Goal: Task Accomplishment & Management: Use online tool/utility

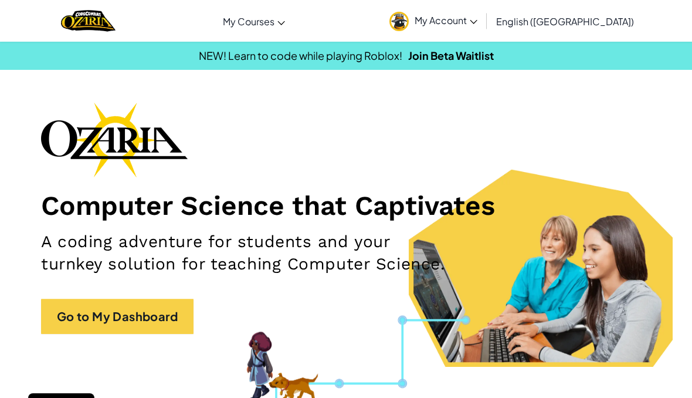
click at [66, 324] on link "Go to My Dashboard" at bounding box center [117, 315] width 152 height 35
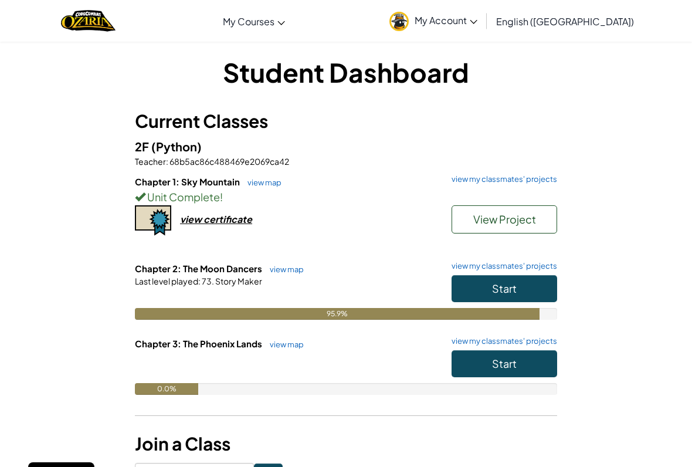
scroll to position [9, 0]
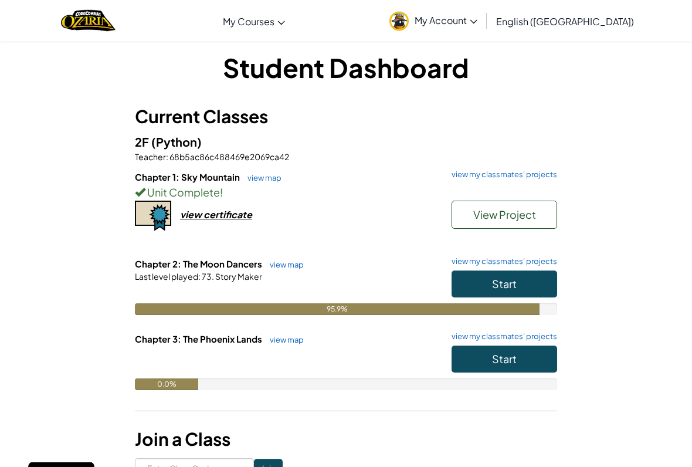
click at [529, 279] on button "Start" at bounding box center [504, 284] width 106 height 27
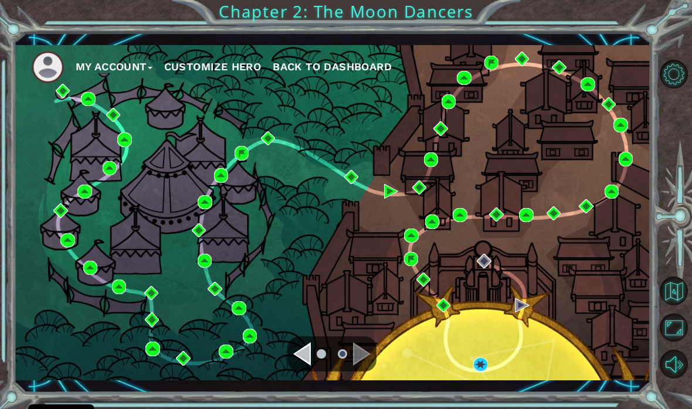
click at [541, 262] on div "My Account Customize Hero Back to Dashboard" at bounding box center [332, 213] width 637 height 336
click at [482, 368] on img at bounding box center [480, 365] width 14 height 14
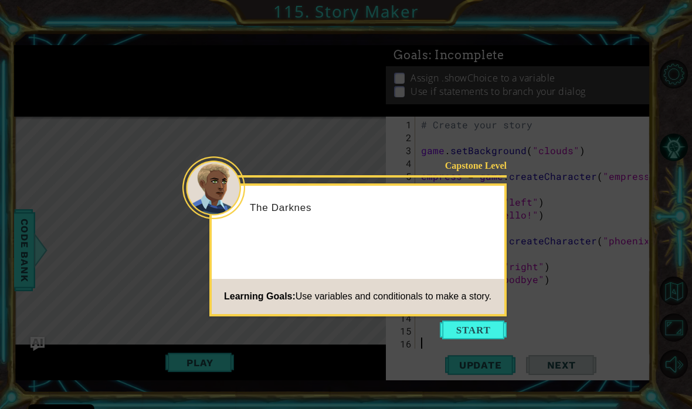
click at [485, 328] on button "Start" at bounding box center [473, 330] width 67 height 19
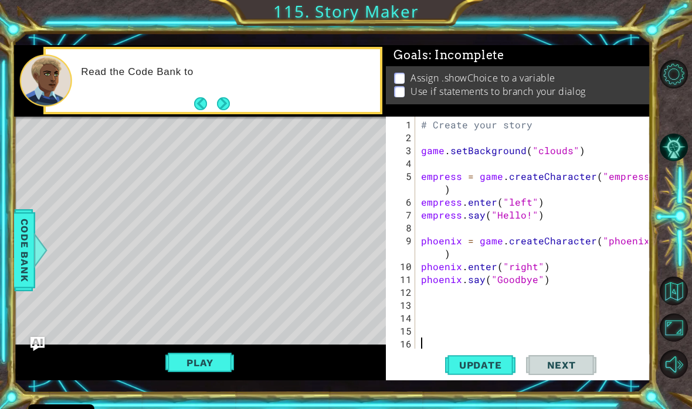
click at [221, 104] on button "Next" at bounding box center [223, 103] width 21 height 21
click at [215, 98] on button "Back" at bounding box center [205, 103] width 23 height 13
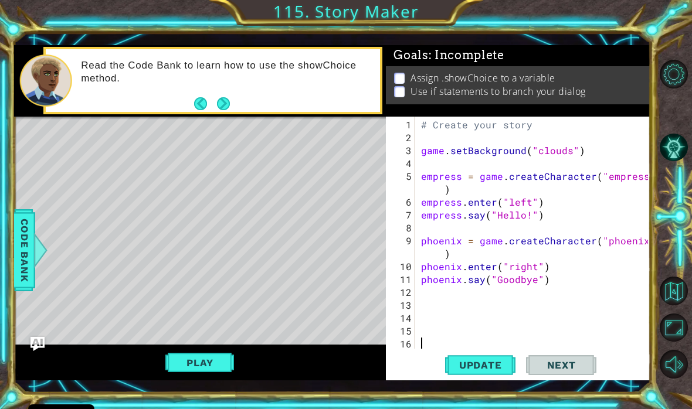
click at [211, 106] on button "Back" at bounding box center [205, 103] width 23 height 13
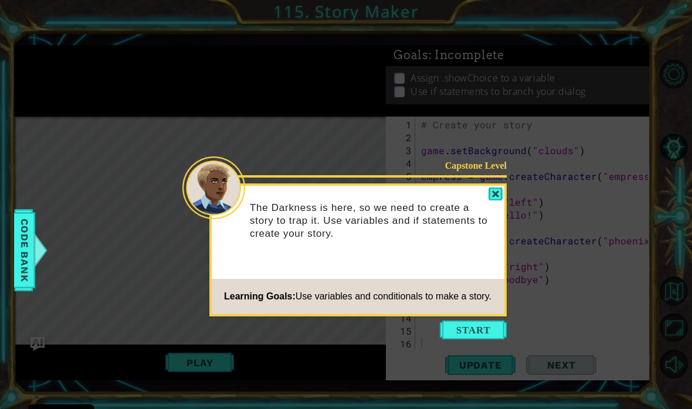
click at [476, 342] on icon at bounding box center [346, 204] width 692 height 409
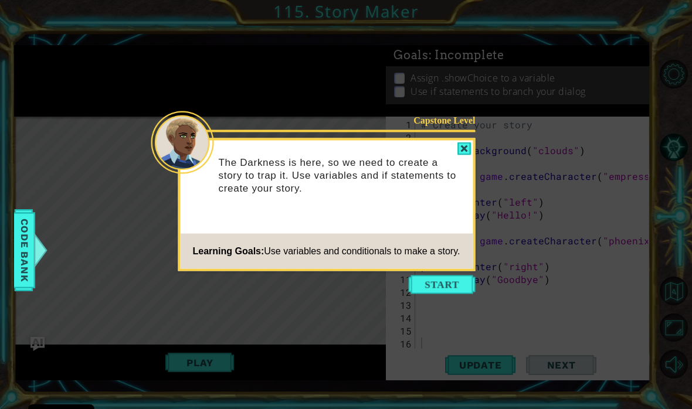
click at [474, 332] on icon at bounding box center [346, 204] width 692 height 409
click at [438, 281] on button "Start" at bounding box center [442, 285] width 67 height 19
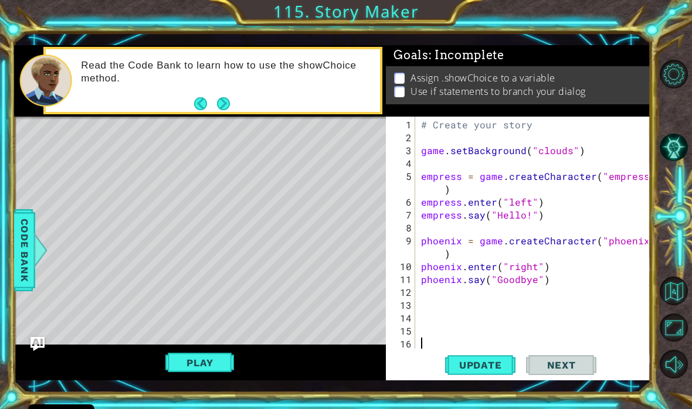
click at [226, 97] on button "Next" at bounding box center [223, 104] width 20 height 20
click at [560, 269] on div "# Create your story game . setBackground ( "clouds" ) empress = game . createCh…" at bounding box center [536, 247] width 235 height 258
type textarea "phoenix.enter("right")"
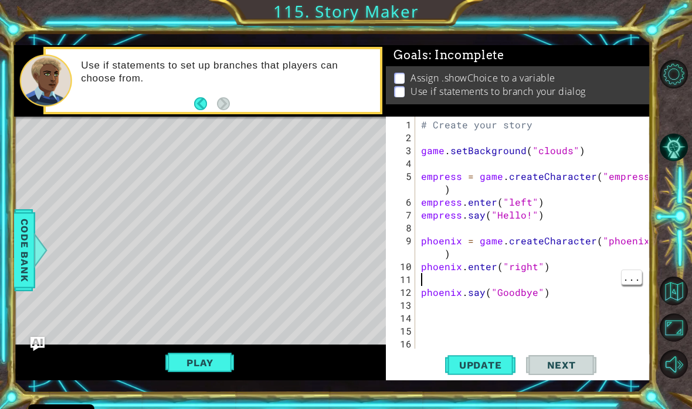
click at [443, 279] on div "# Create your story game . setBackground ( "clouds" ) empress = game . createCh…" at bounding box center [536, 247] width 235 height 258
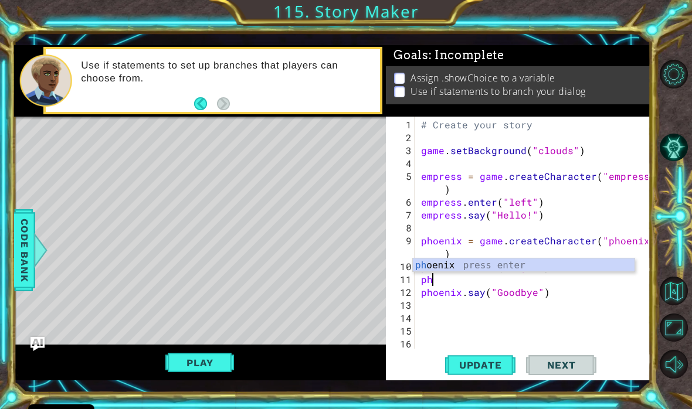
type textarea "p"
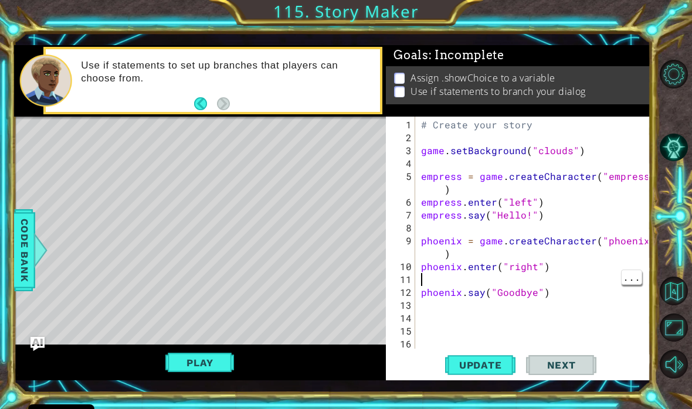
click at [450, 280] on div "# Create your story game . setBackground ( "clouds" ) empress = game . createCh…" at bounding box center [536, 247] width 235 height 258
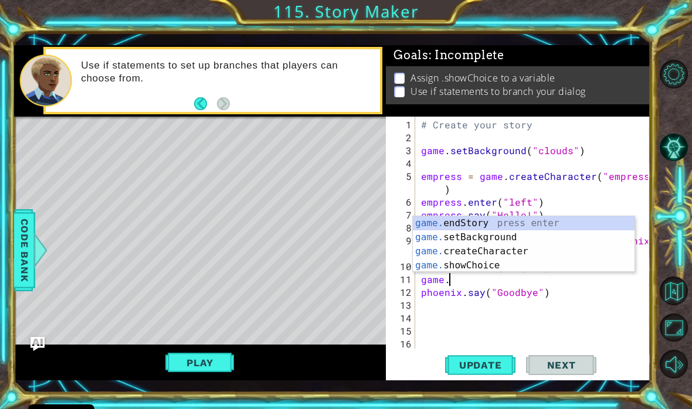
scroll to position [0, 2]
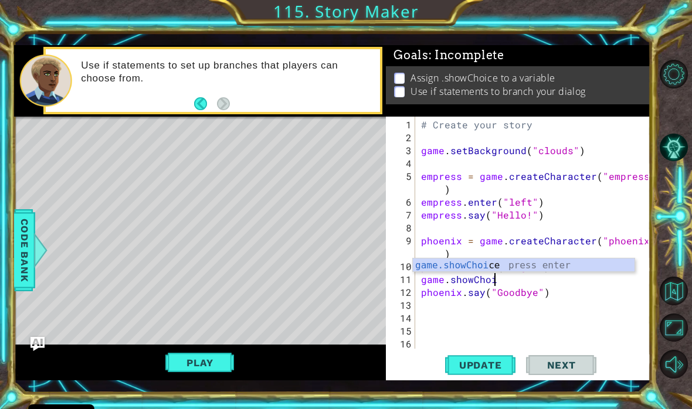
type textarea "game.showChoice"
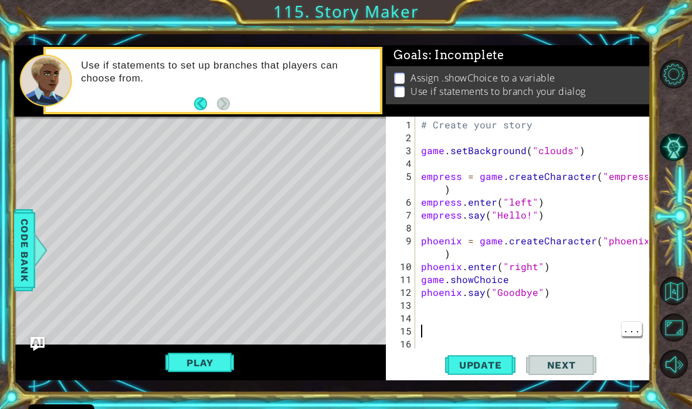
scroll to position [0, 0]
click at [28, 243] on span "Code Bank" at bounding box center [24, 251] width 19 height 72
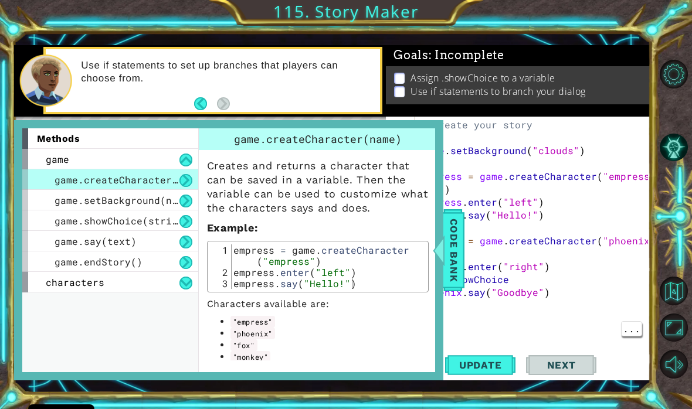
click at [183, 228] on button at bounding box center [185, 221] width 13 height 13
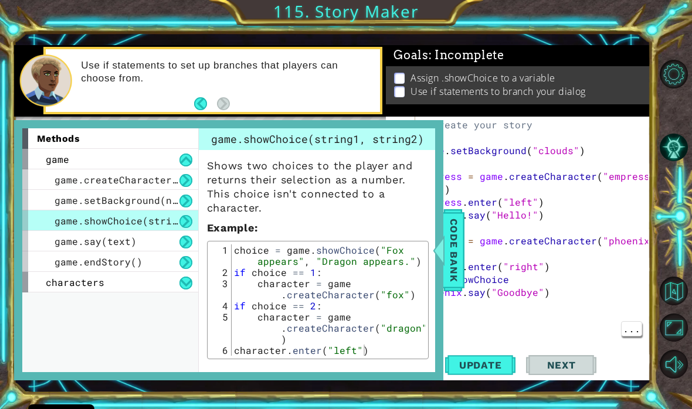
click at [454, 266] on span "Code Bank" at bounding box center [453, 251] width 19 height 72
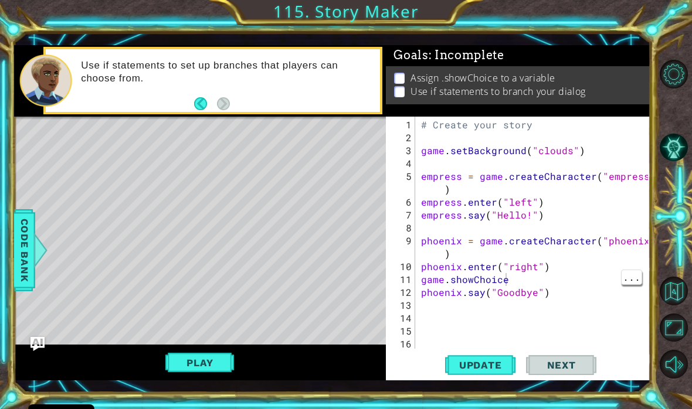
click at [517, 282] on div "# Create your story game . setBackground ( "clouds" ) empress = game . createCh…" at bounding box center [536, 247] width 235 height 258
click at [549, 280] on div "# Create your story game . setBackground ( "clouds" ) empress = game . createCh…" at bounding box center [536, 247] width 235 height 258
click at [29, 238] on span "Code Bank" at bounding box center [24, 251] width 19 height 72
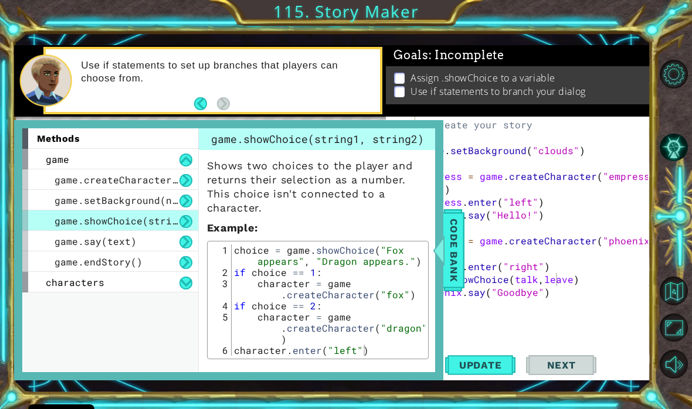
click at [457, 270] on span "Code Bank" at bounding box center [453, 251] width 19 height 72
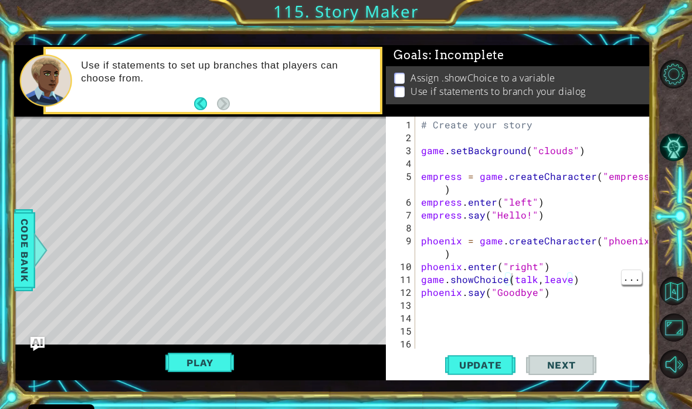
click at [513, 281] on div "# Create your story game . setBackground ( "clouds" ) empress = game . createCh…" at bounding box center [536, 247] width 235 height 258
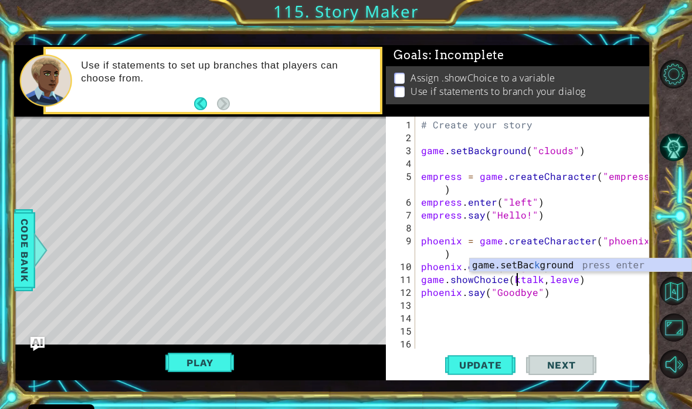
scroll to position [0, 6]
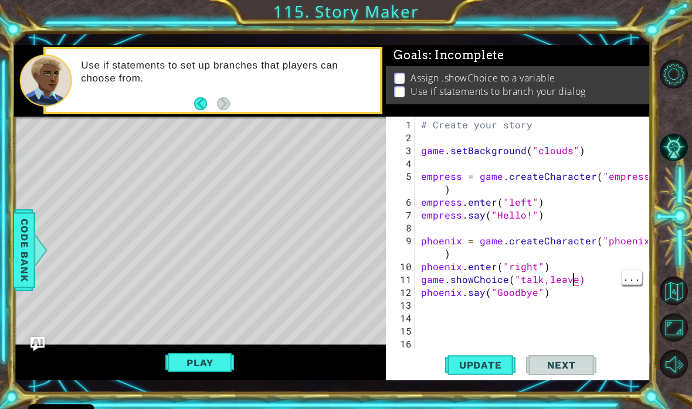
click at [574, 279] on div "# Create your story game . setBackground ( "clouds" ) empress = game . createCh…" at bounding box center [536, 247] width 235 height 258
click at [396, 291] on div "12" at bounding box center [401, 292] width 27 height 13
click at [35, 245] on div at bounding box center [40, 250] width 15 height 35
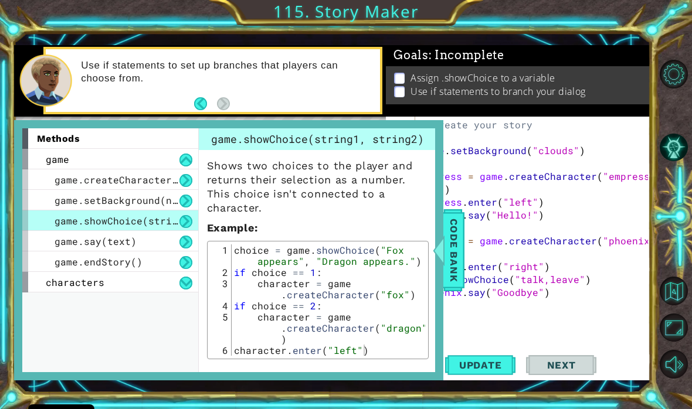
click at [453, 281] on span "Code Bank" at bounding box center [453, 251] width 19 height 72
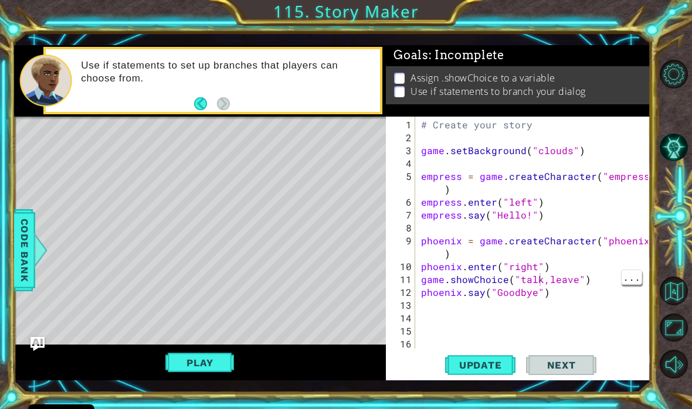
click at [541, 280] on div "# Create your story game . setBackground ( "clouds" ) empress = game . createCh…" at bounding box center [536, 247] width 235 height 258
click at [549, 278] on div "# Create your story game . setBackground ( "clouds" ) empress = game . createCh…" at bounding box center [536, 247] width 235 height 258
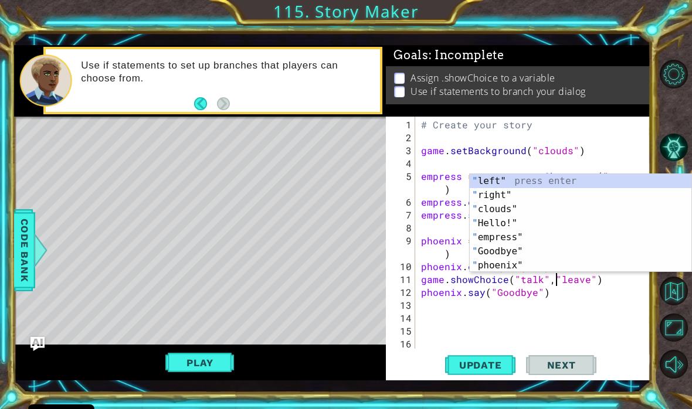
click at [383, 274] on div "Level Map" at bounding box center [285, 289] width 542 height 345
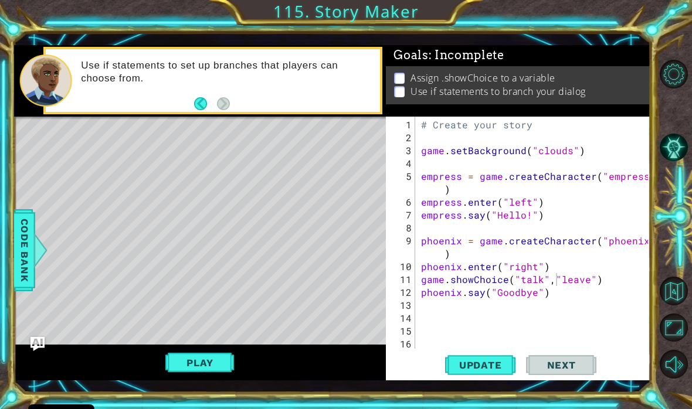
click at [23, 229] on span "Code Bank" at bounding box center [24, 251] width 19 height 72
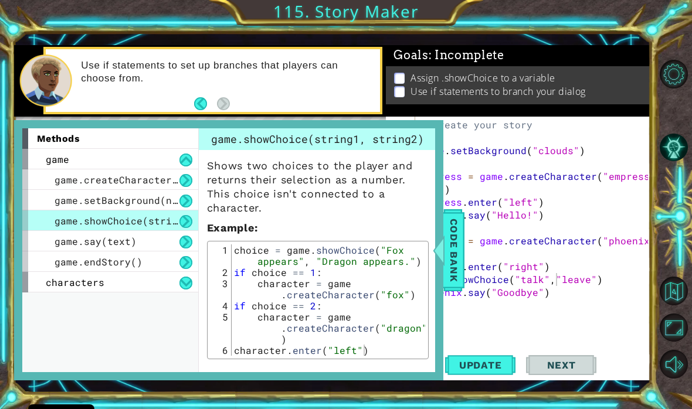
click at [459, 284] on span "Code Bank" at bounding box center [453, 251] width 19 height 72
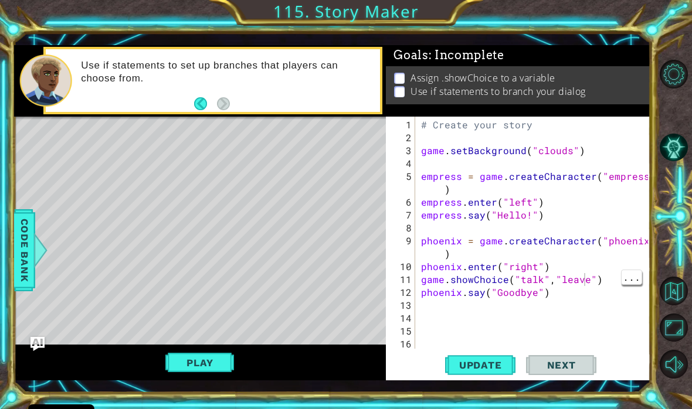
click at [585, 279] on div "# Create your story game . setBackground ( "clouds" ) empress = game . createCh…" at bounding box center [536, 247] width 235 height 258
click at [420, 290] on div "# Create your story game . setBackground ( "clouds" ) empress = game . createCh…" at bounding box center [536, 247] width 235 height 258
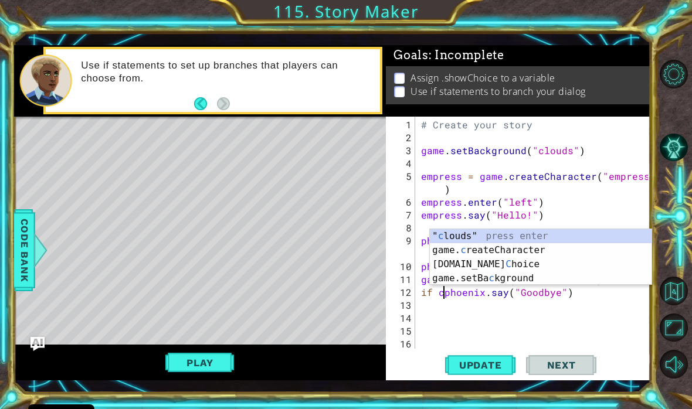
scroll to position [0, 2]
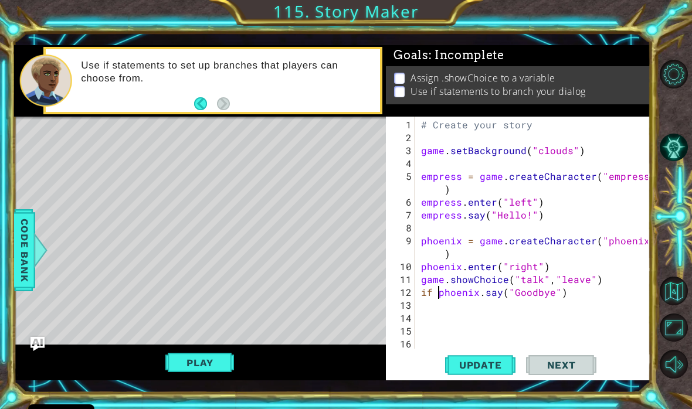
click at [42, 243] on div at bounding box center [40, 250] width 15 height 35
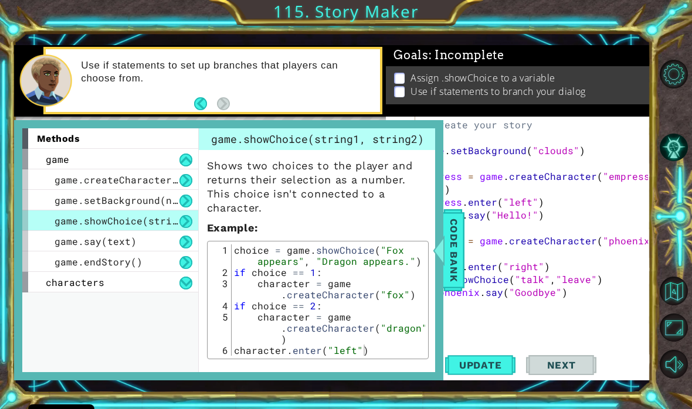
click at [447, 274] on span "Code Bank" at bounding box center [453, 251] width 19 height 72
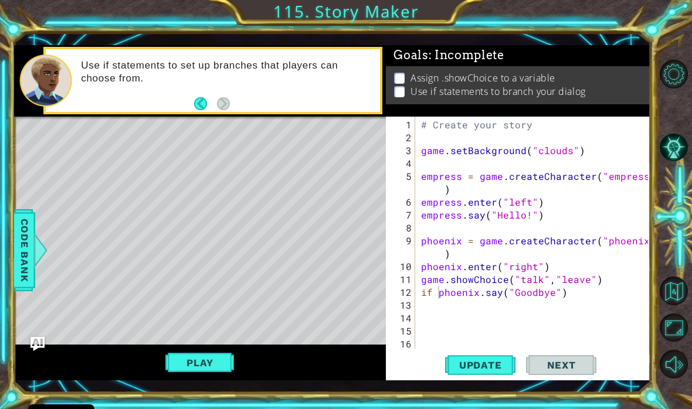
click at [419, 287] on div "# Create your story game . setBackground ( "clouds" ) empress = game . createCh…" at bounding box center [536, 247] width 235 height 258
click at [420, 280] on div "# Create your story game . setBackground ( "clouds" ) empress = game . createCh…" at bounding box center [536, 247] width 235 height 258
click at [368, 303] on div "Level Map" at bounding box center [285, 289] width 542 height 345
click at [32, 236] on span "Code Bank" at bounding box center [24, 251] width 19 height 72
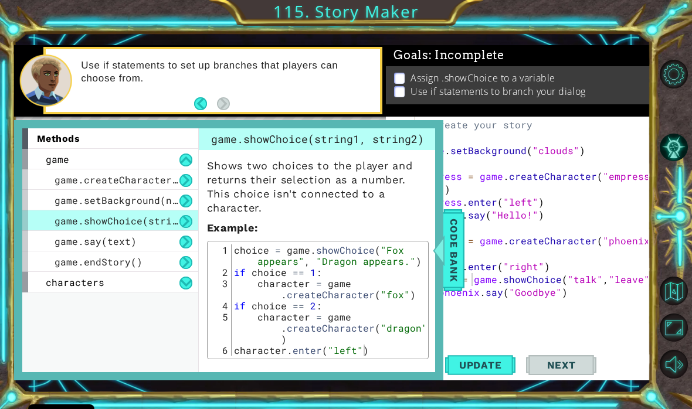
click at [455, 279] on span "Code Bank" at bounding box center [453, 251] width 19 height 72
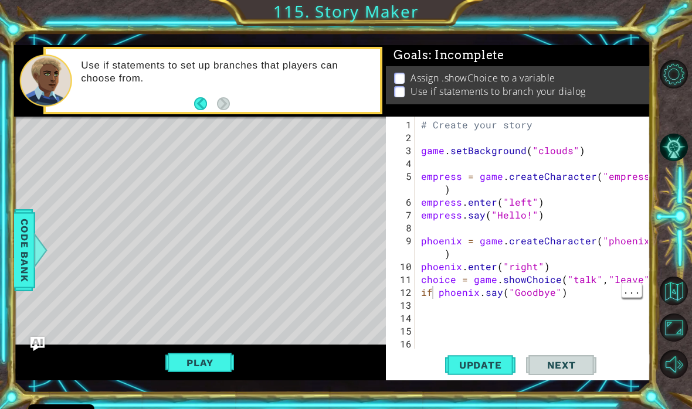
click at [440, 294] on div "# Create your story game . setBackground ( "clouds" ) empress = game . createCh…" at bounding box center [536, 247] width 235 height 258
click at [22, 228] on span "Code Bank" at bounding box center [24, 251] width 19 height 72
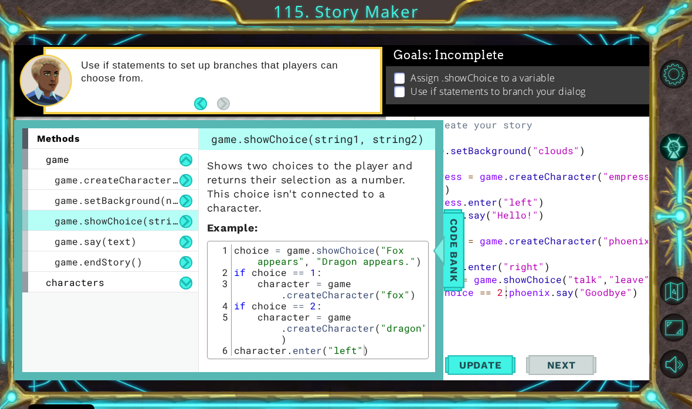
click at [454, 270] on span "Code Bank" at bounding box center [453, 251] width 19 height 72
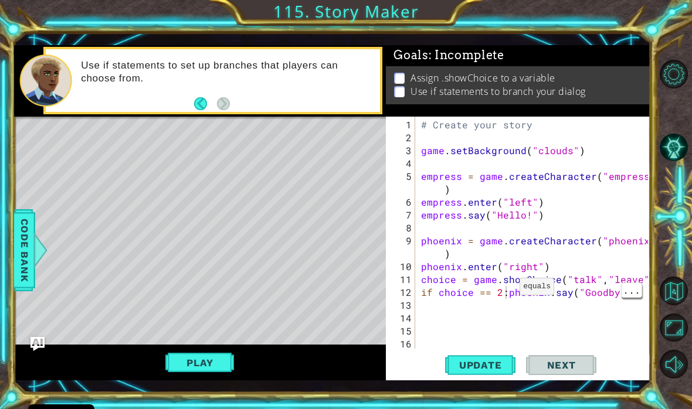
click at [505, 291] on div "# Create your story game . setBackground ( "clouds" ) empress = game . createCh…" at bounding box center [536, 247] width 235 height 258
type textarea "phoenix.say("Goodbye")"
click at [359, 307] on div "Level Map" at bounding box center [285, 289] width 542 height 345
click at [19, 203] on div "Level Map" at bounding box center [285, 289] width 542 height 345
click at [29, 242] on span "Code Bank" at bounding box center [24, 251] width 19 height 72
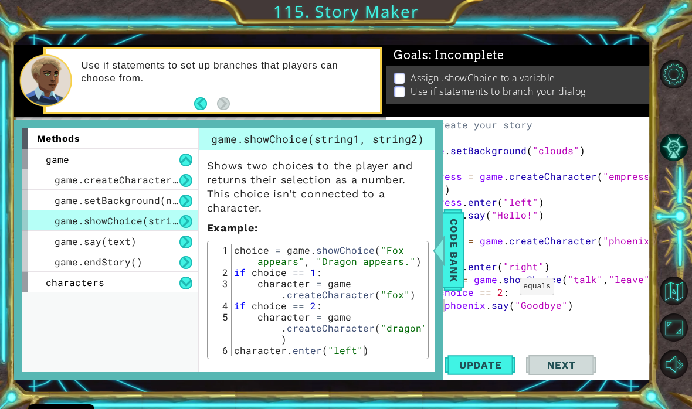
click at [454, 261] on span "Code Bank" at bounding box center [453, 251] width 19 height 72
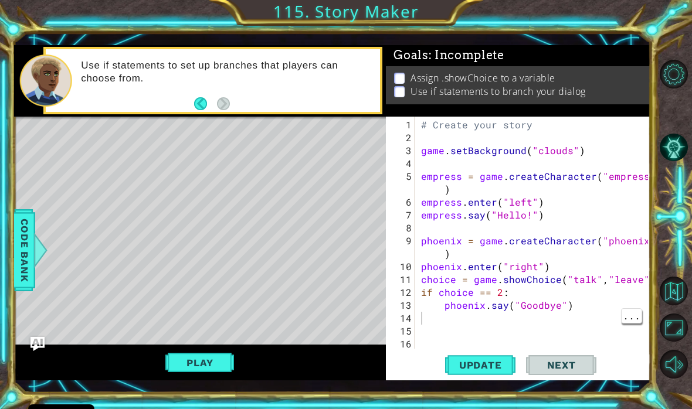
click at [456, 315] on div "# Create your story game . setBackground ( "clouds" ) empress = game . createCh…" at bounding box center [536, 247] width 235 height 258
type textarea "phoenix.say("Goodbye")"
click at [582, 304] on div "# Create your story game . setBackground ( "clouds" ) empress = game . createCh…" at bounding box center [536, 247] width 235 height 258
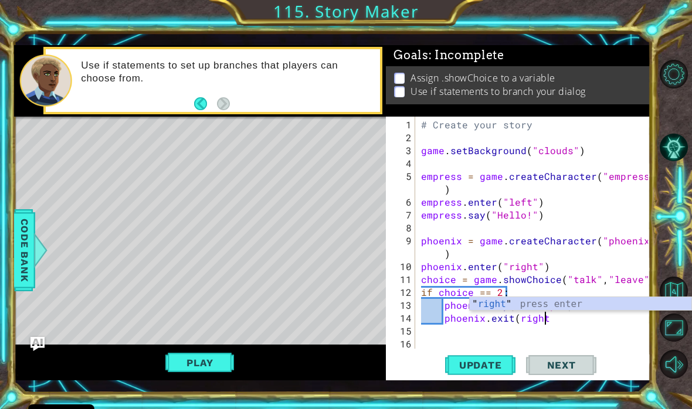
type textarea "phoenix.exit(right)"
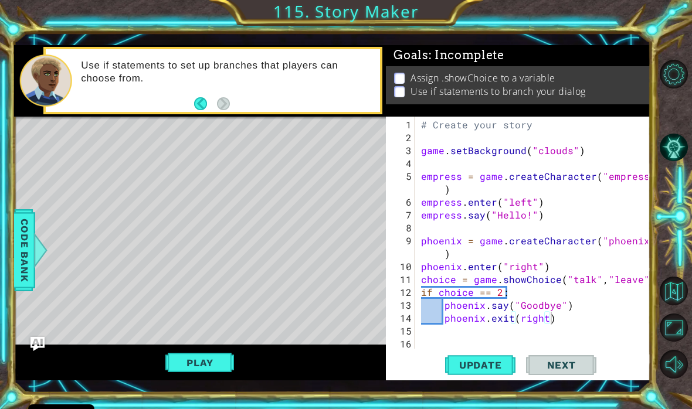
scroll to position [0, 0]
click at [437, 332] on div "# Create your story game . setBackground ( "clouds" ) empress = game . createCh…" at bounding box center [536, 247] width 235 height 258
type textarea "if choice == 1:"
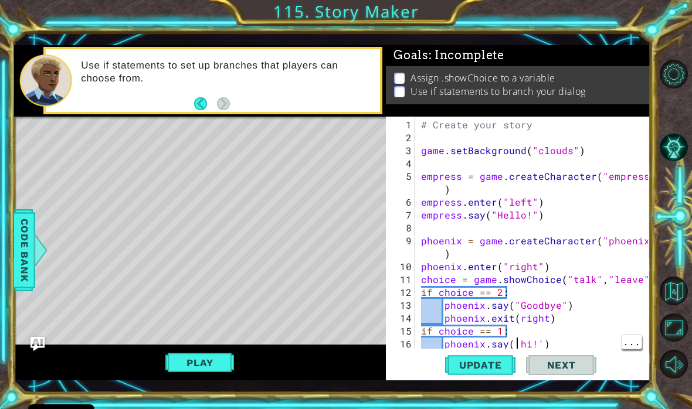
click at [516, 345] on div "# Create your story game . setBackground ( "clouds" ) empress = game . createCh…" at bounding box center [536, 247] width 235 height 258
click at [541, 342] on div "# Create your story game . setBackground ( "clouds" ) empress = game . createCh…" at bounding box center [536, 247] width 235 height 258
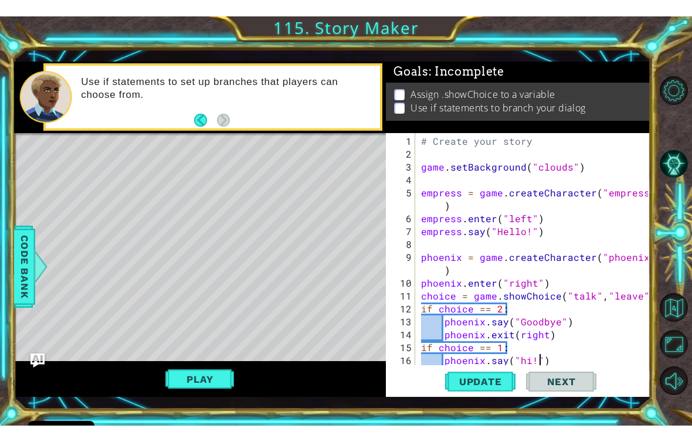
scroll to position [0, 7]
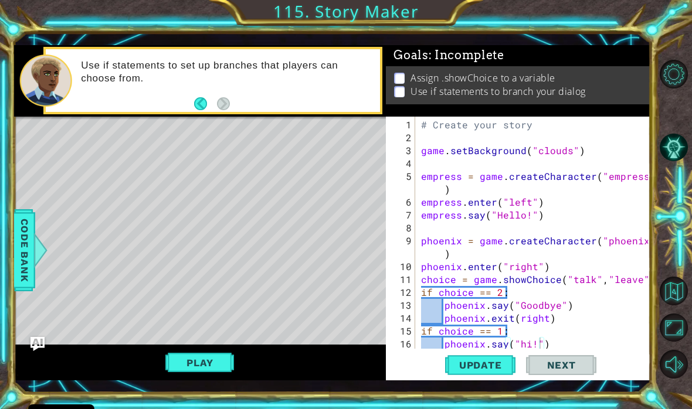
type textarea "phoenix.say("hi!")"
click at [500, 365] on span "Update" at bounding box center [480, 365] width 66 height 12
click at [206, 365] on button "Play" at bounding box center [199, 363] width 69 height 22
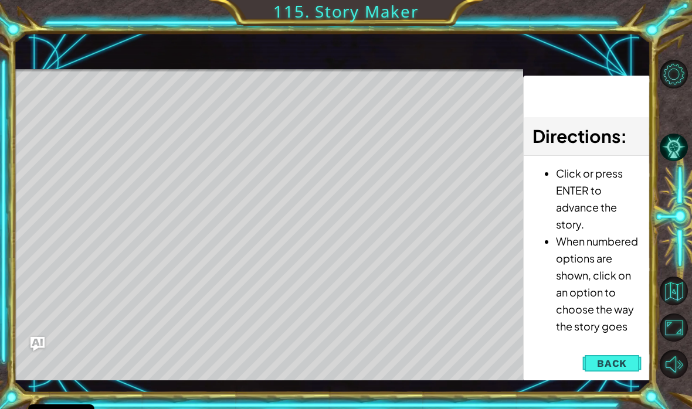
click at [624, 372] on button "Back" at bounding box center [611, 363] width 59 height 23
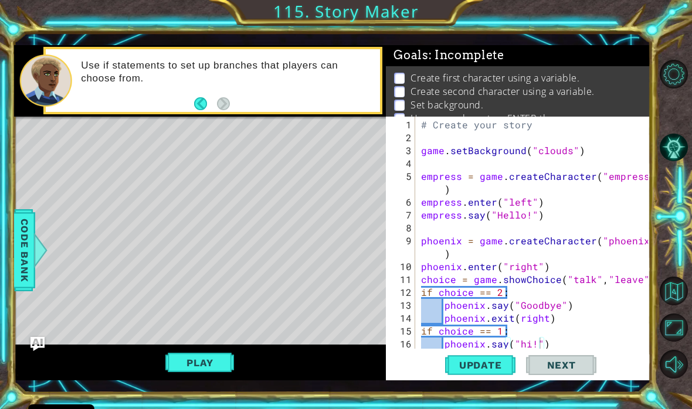
click at [218, 369] on button "Play" at bounding box center [199, 363] width 69 height 22
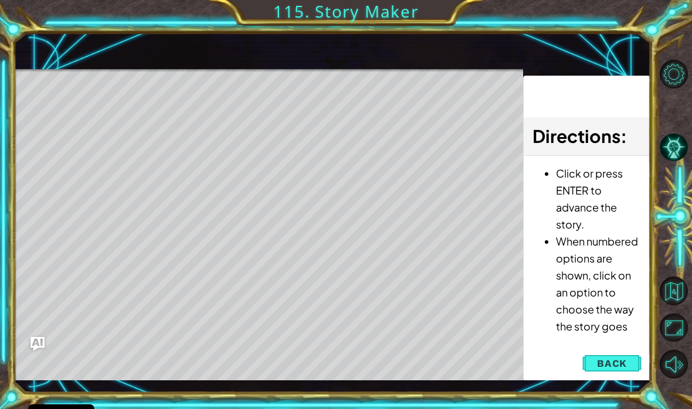
click at [326, 317] on div "Level Map" at bounding box center [285, 241] width 542 height 345
click at [334, 320] on div "Level Map" at bounding box center [285, 241] width 542 height 345
click at [619, 361] on span "Back" at bounding box center [612, 364] width 30 height 12
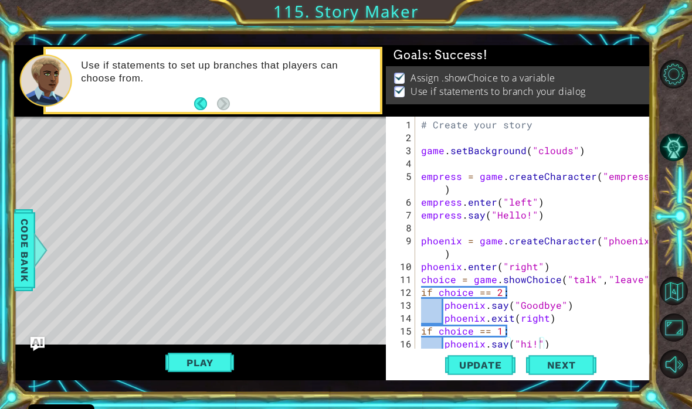
click at [559, 367] on span "Next" at bounding box center [561, 363] width 52 height 12
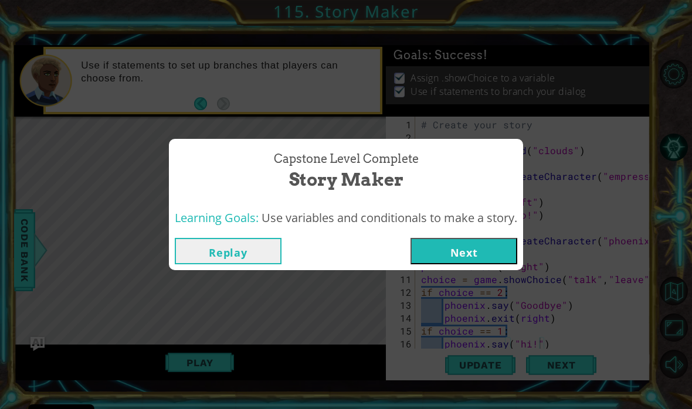
click at [488, 243] on button "Next" at bounding box center [463, 251] width 107 height 26
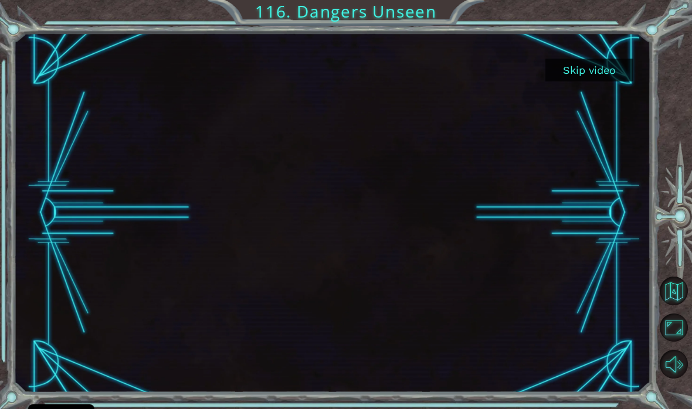
click at [590, 69] on button "Skip video" at bounding box center [589, 70] width 88 height 23
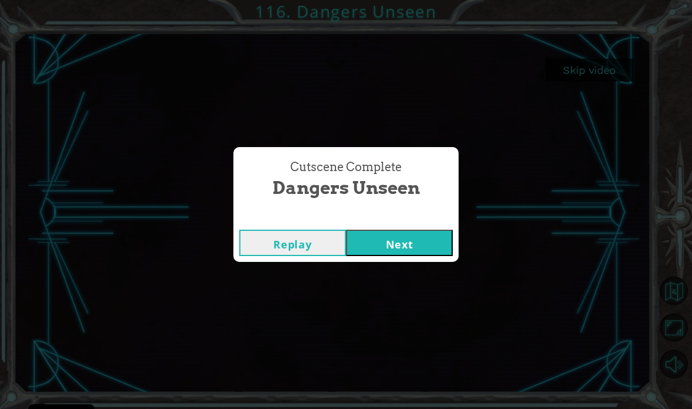
click at [417, 249] on button "Next" at bounding box center [399, 243] width 107 height 26
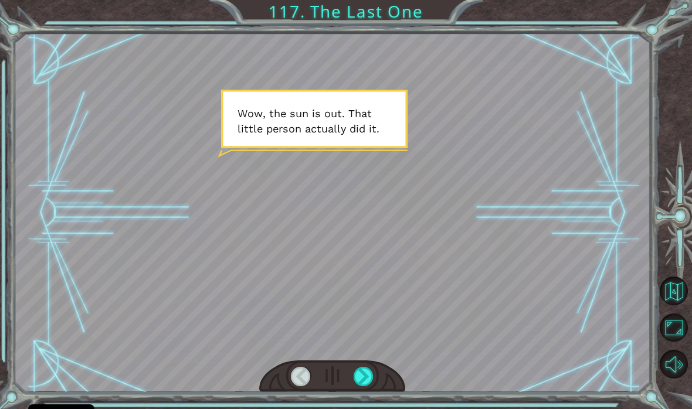
click at [364, 381] on div at bounding box center [364, 376] width 20 height 19
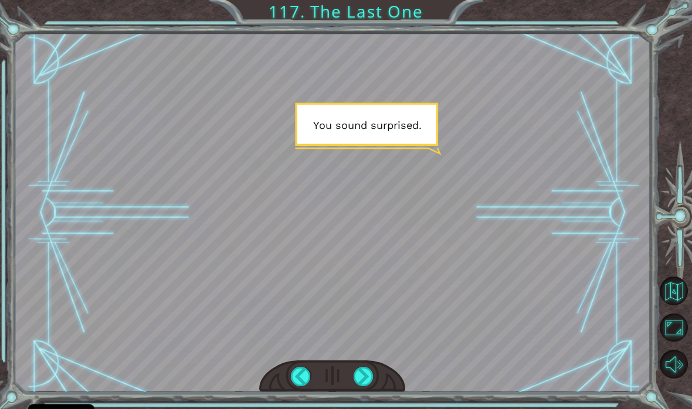
click at [368, 379] on div at bounding box center [364, 376] width 20 height 19
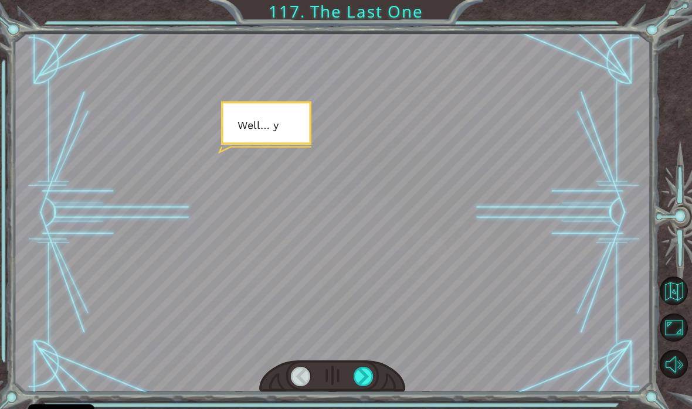
click at [368, 378] on div at bounding box center [364, 376] width 20 height 19
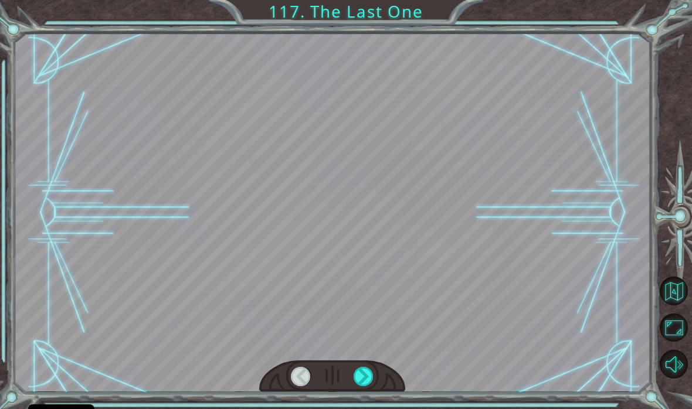
click at [367, 379] on div at bounding box center [364, 376] width 20 height 19
click at [364, 377] on div at bounding box center [364, 376] width 20 height 19
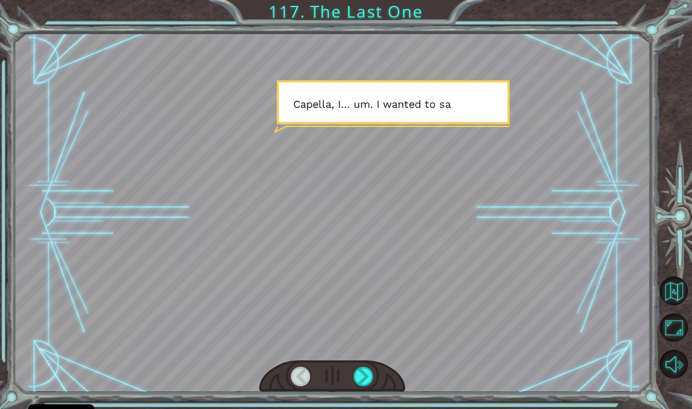
click at [362, 373] on div at bounding box center [364, 376] width 20 height 19
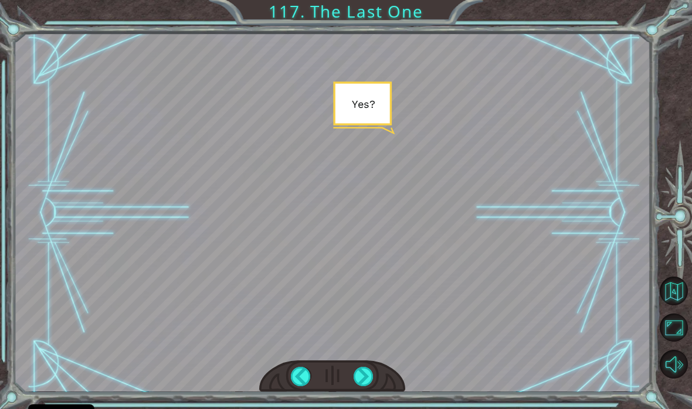
click at [364, 378] on div at bounding box center [364, 376] width 20 height 19
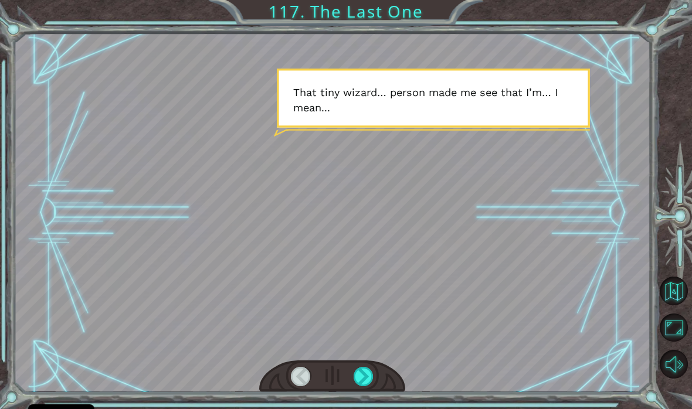
click at [369, 371] on div at bounding box center [364, 376] width 20 height 19
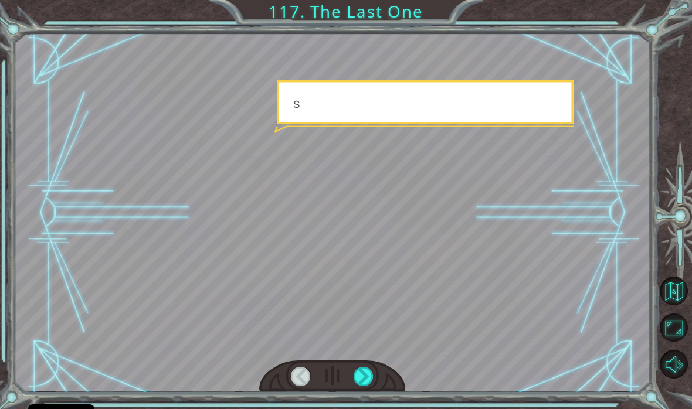
click at [369, 378] on div at bounding box center [364, 376] width 20 height 19
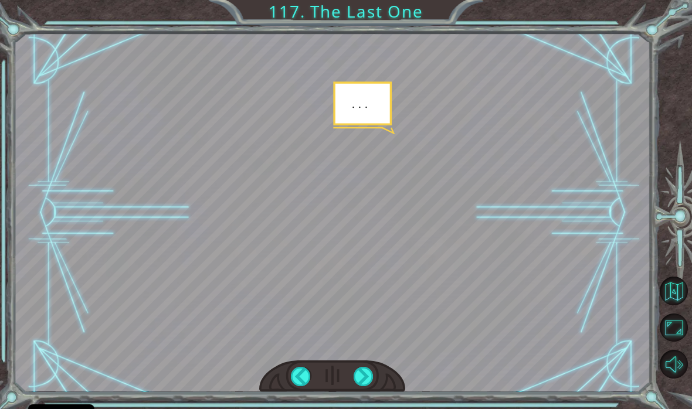
click at [356, 375] on div at bounding box center [364, 376] width 20 height 19
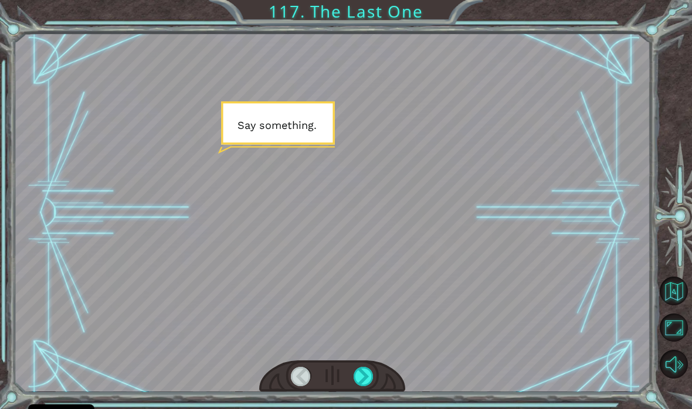
click at [356, 374] on div at bounding box center [364, 376] width 20 height 19
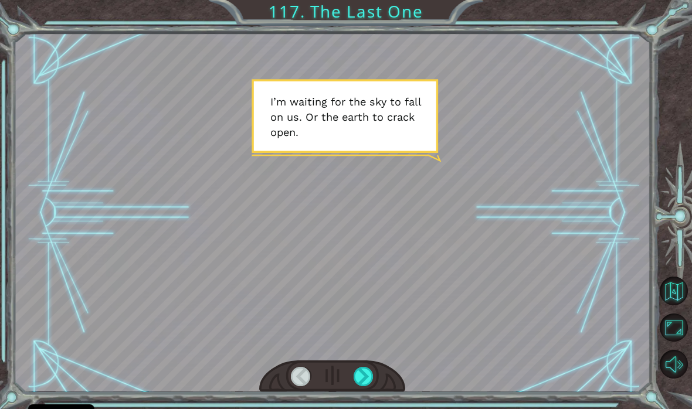
click at [365, 375] on div at bounding box center [364, 376] width 20 height 19
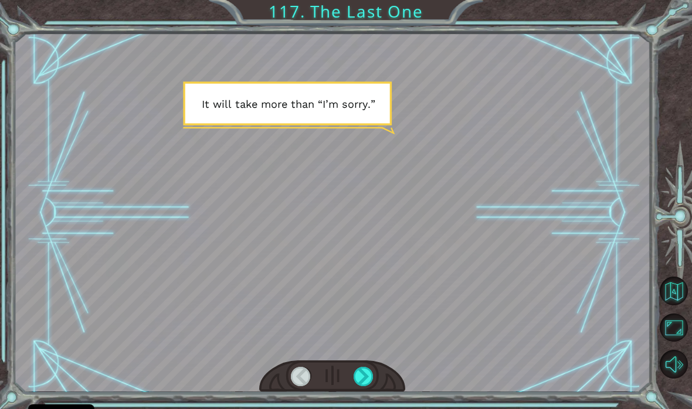
click at [368, 374] on div at bounding box center [364, 376] width 20 height 19
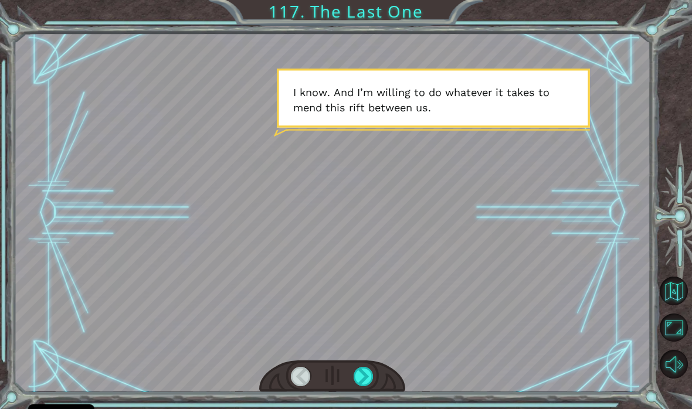
click at [369, 374] on div at bounding box center [364, 376] width 20 height 19
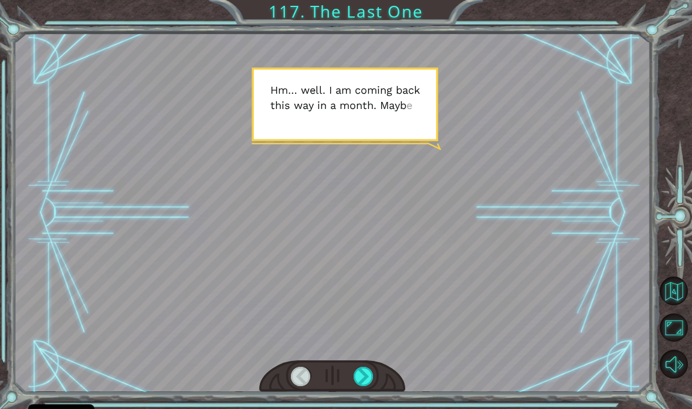
click at [369, 376] on div at bounding box center [364, 376] width 20 height 19
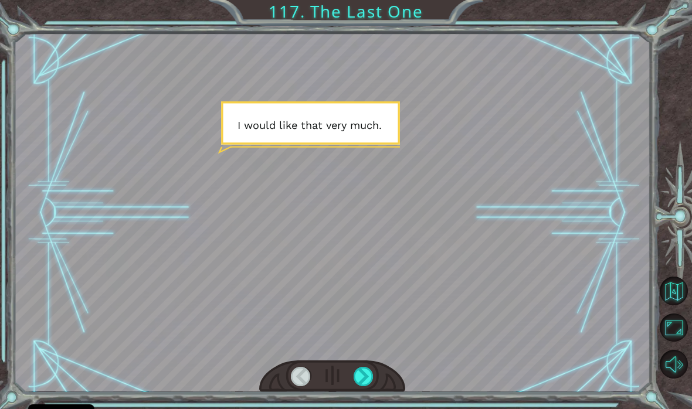
click at [369, 378] on div at bounding box center [364, 376] width 20 height 19
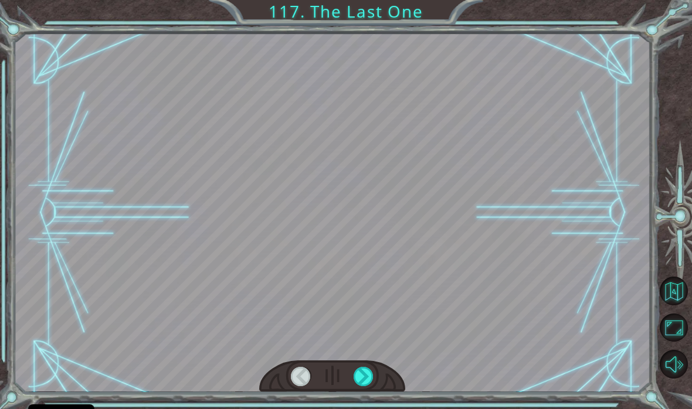
click at [366, 378] on div at bounding box center [364, 376] width 20 height 19
click at [365, 379] on div at bounding box center [364, 376] width 20 height 19
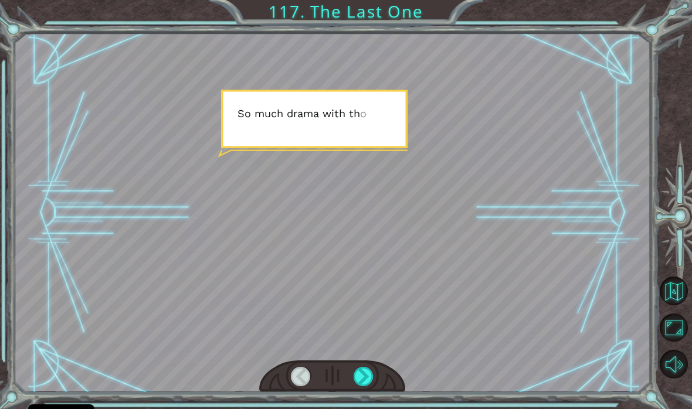
click at [356, 373] on div at bounding box center [364, 376] width 20 height 19
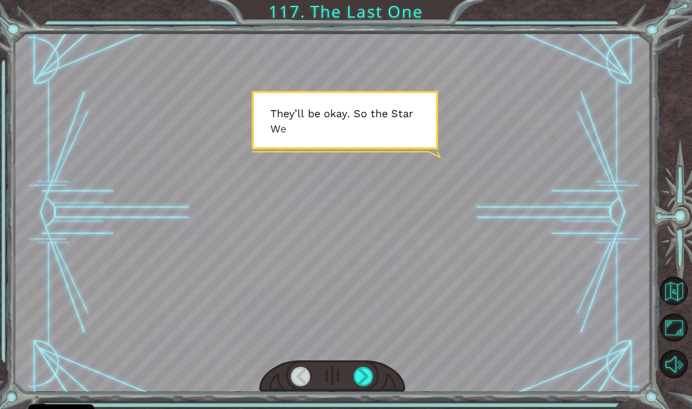
click at [365, 372] on div at bounding box center [364, 376] width 20 height 19
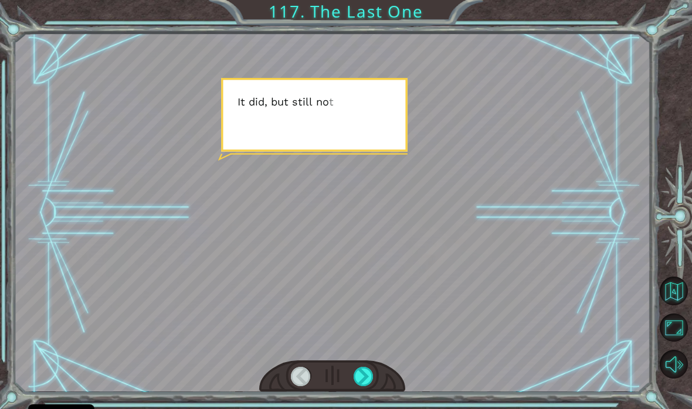
click at [367, 379] on div at bounding box center [364, 376] width 20 height 19
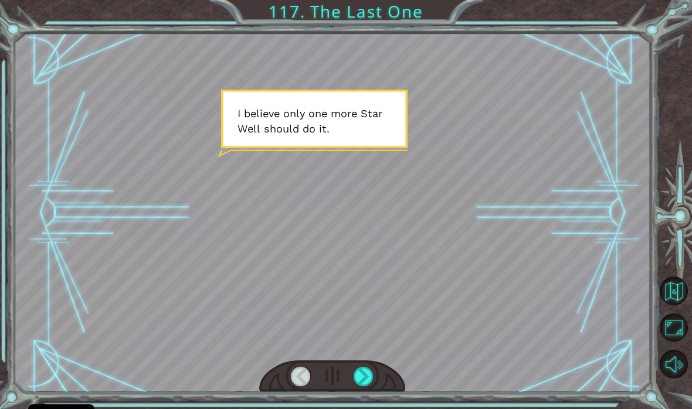
click at [361, 381] on div at bounding box center [364, 376] width 20 height 19
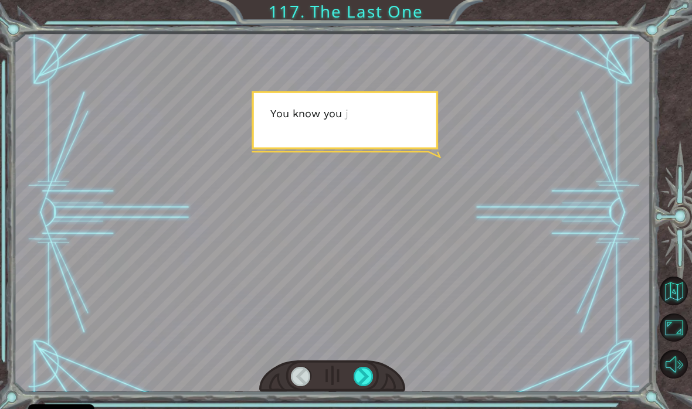
click at [357, 375] on div at bounding box center [364, 376] width 20 height 19
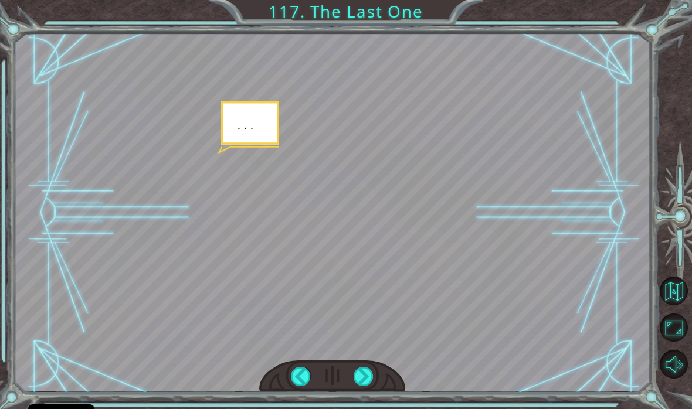
click at [362, 375] on div at bounding box center [364, 376] width 20 height 19
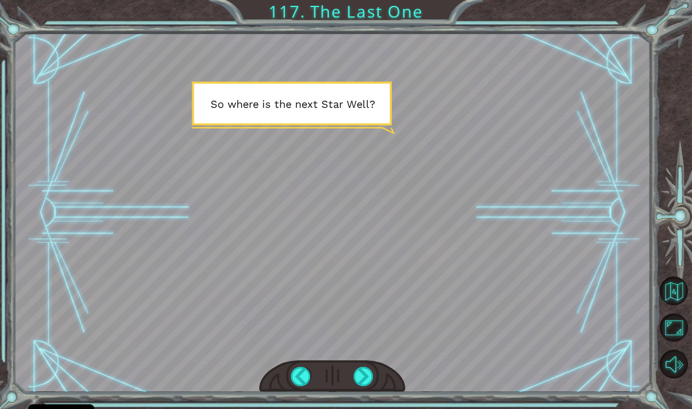
click at [362, 375] on div at bounding box center [364, 376] width 20 height 19
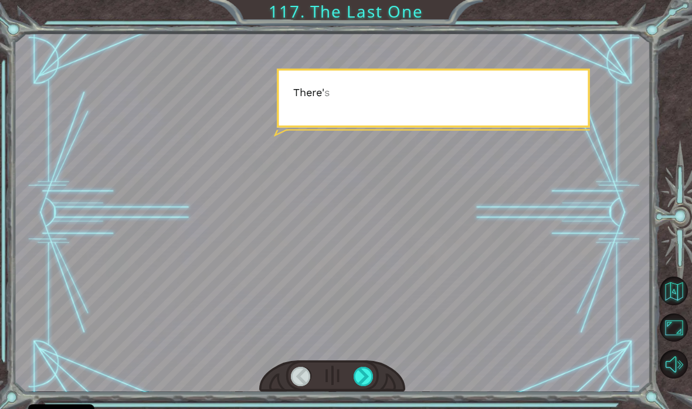
click at [416, 270] on div at bounding box center [332, 213] width 637 height 358
click at [411, 271] on div at bounding box center [332, 213] width 637 height 358
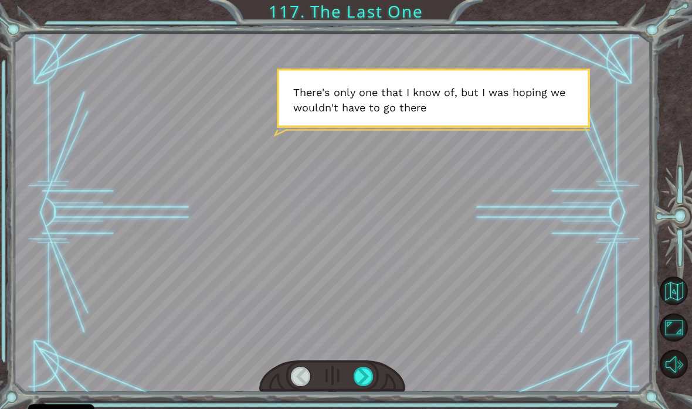
click at [414, 257] on div at bounding box center [332, 213] width 637 height 358
click at [364, 376] on div at bounding box center [364, 376] width 20 height 19
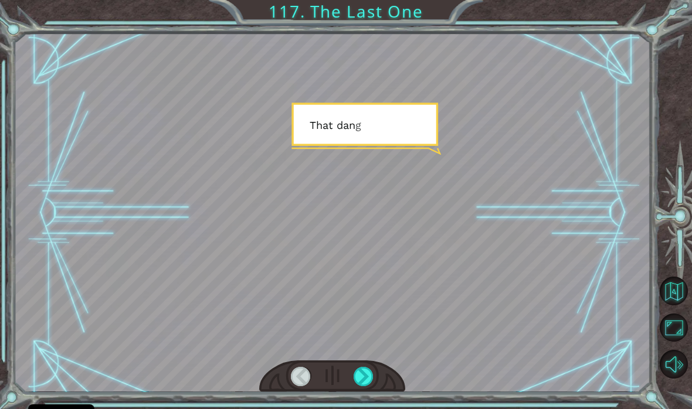
click at [364, 378] on div at bounding box center [364, 376] width 20 height 19
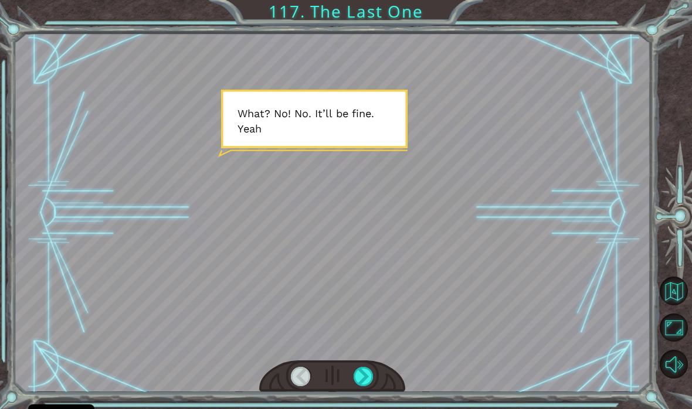
click at [365, 369] on div at bounding box center [364, 376] width 20 height 19
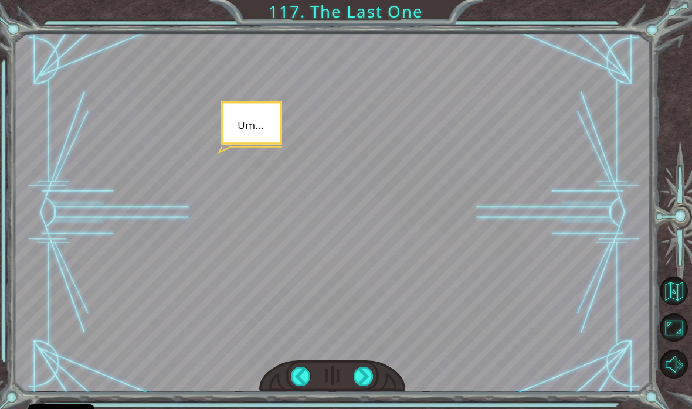
click at [362, 382] on div at bounding box center [364, 376] width 20 height 19
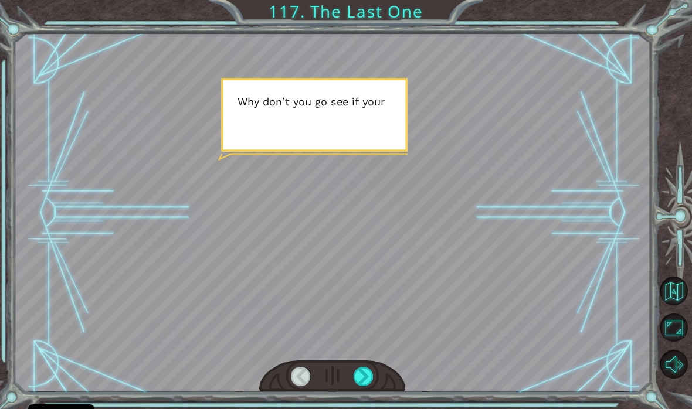
click at [364, 374] on div at bounding box center [364, 376] width 20 height 19
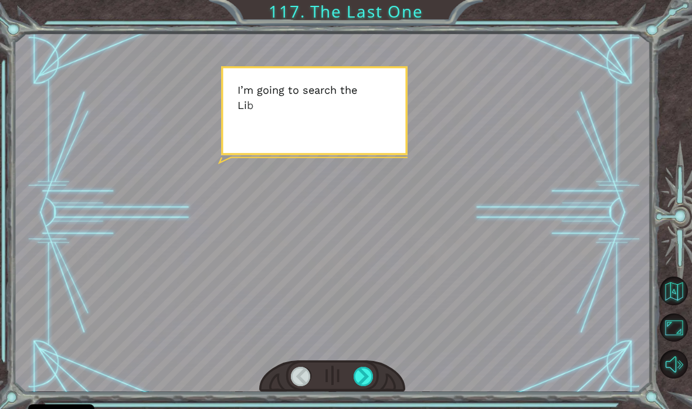
click at [361, 369] on div at bounding box center [364, 376] width 20 height 19
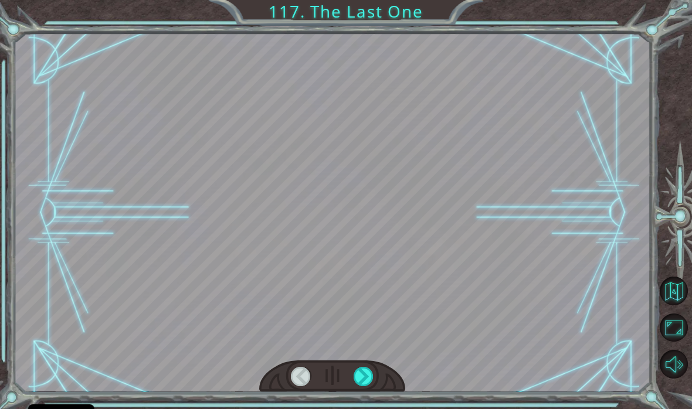
click at [361, 371] on div at bounding box center [364, 376] width 20 height 19
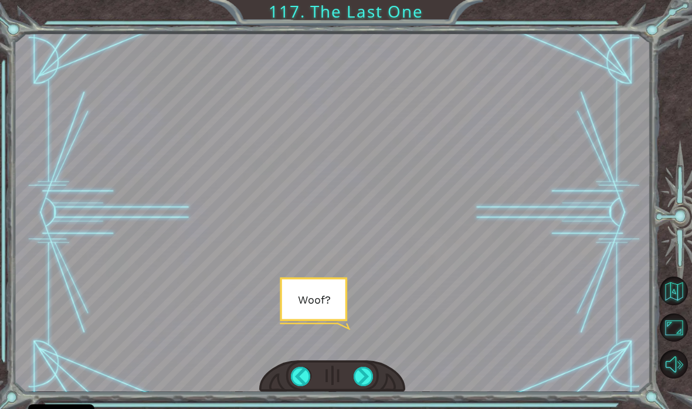
click at [359, 370] on div at bounding box center [364, 376] width 20 height 19
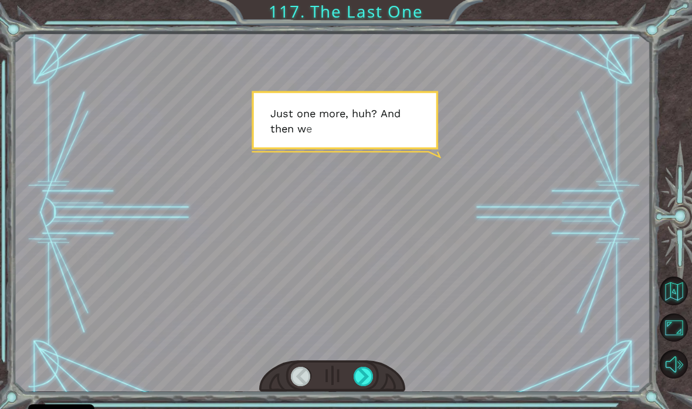
click at [362, 374] on div at bounding box center [364, 376] width 20 height 19
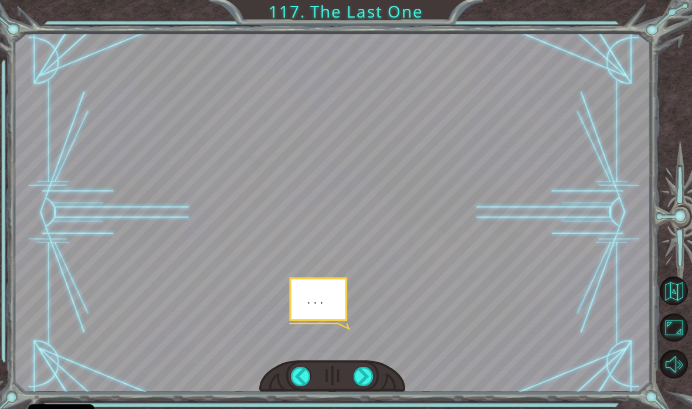
click at [361, 368] on div at bounding box center [364, 376] width 20 height 19
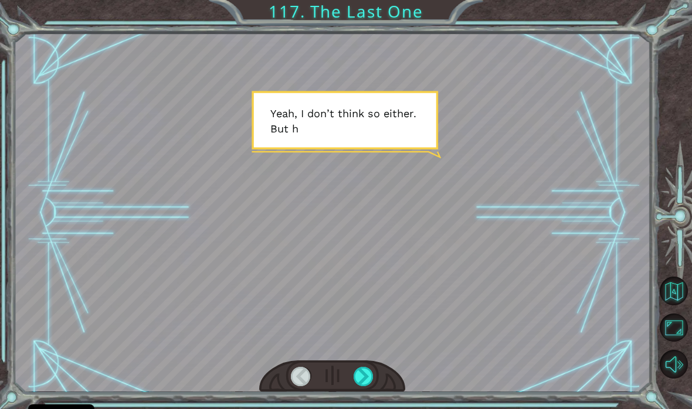
click at [363, 376] on div at bounding box center [364, 376] width 20 height 19
click at [362, 371] on div at bounding box center [364, 376] width 20 height 19
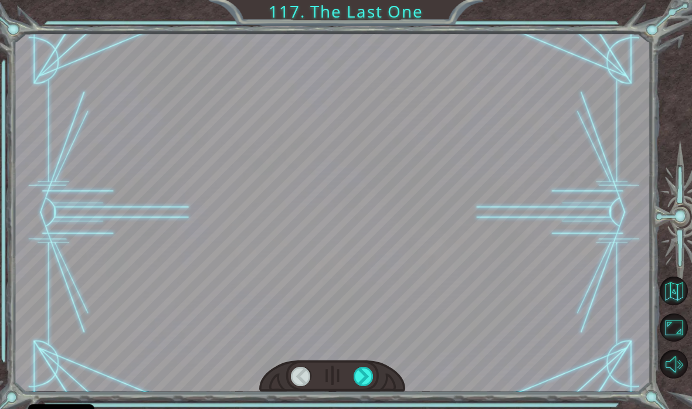
click at [362, 372] on div at bounding box center [364, 376] width 20 height 19
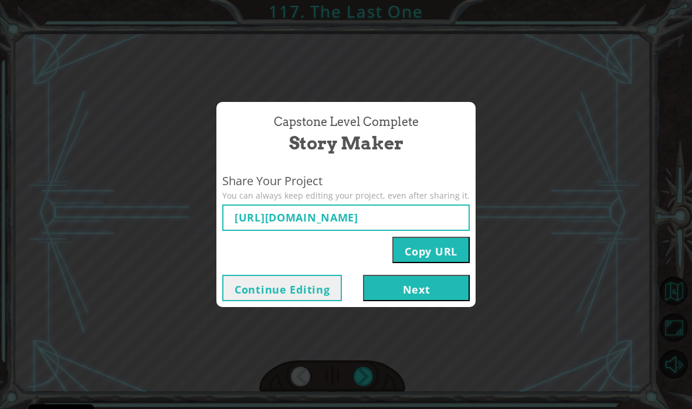
type input "[URL][DOMAIN_NAME]"
click at [413, 291] on button "Next" at bounding box center [416, 288] width 107 height 26
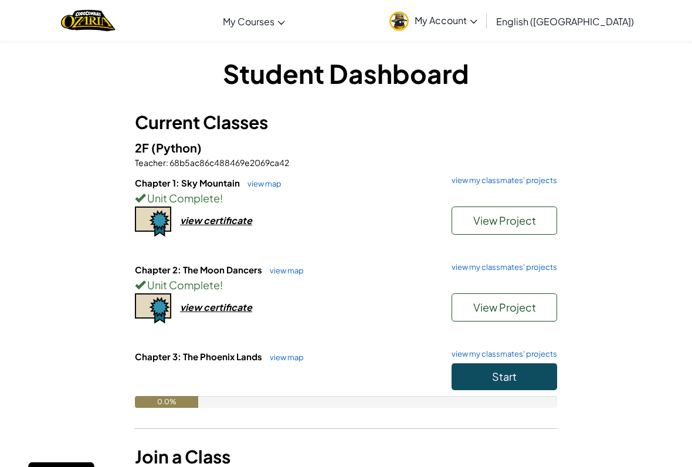
click at [205, 311] on div "view certificate" at bounding box center [216, 307] width 72 height 12
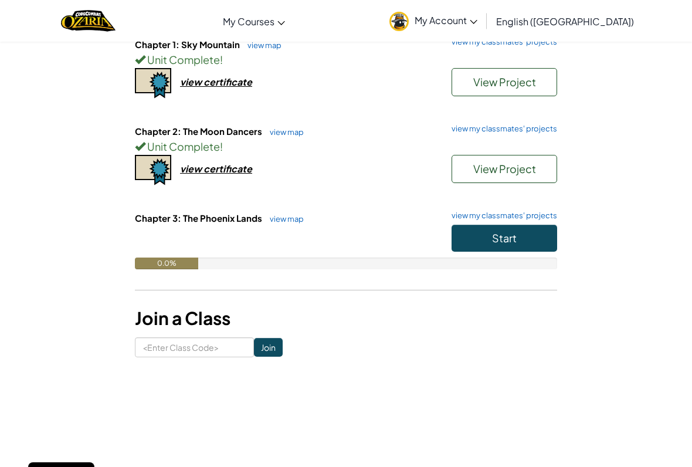
scroll to position [151, 0]
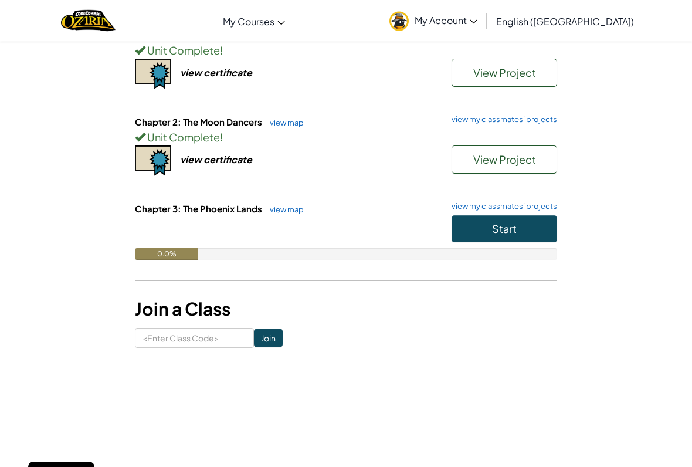
click at [532, 226] on button "Start" at bounding box center [504, 229] width 106 height 27
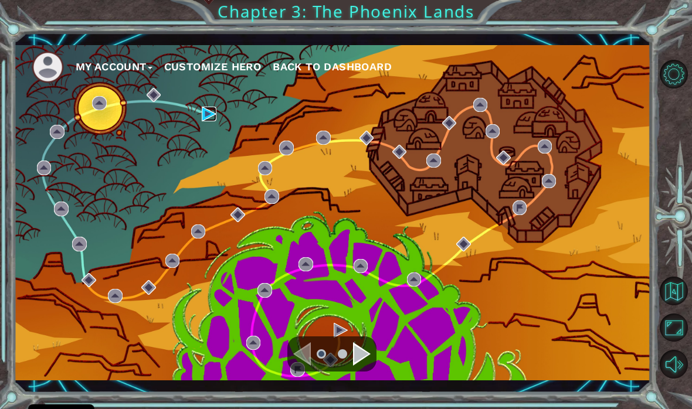
click at [214, 114] on img at bounding box center [209, 114] width 14 height 14
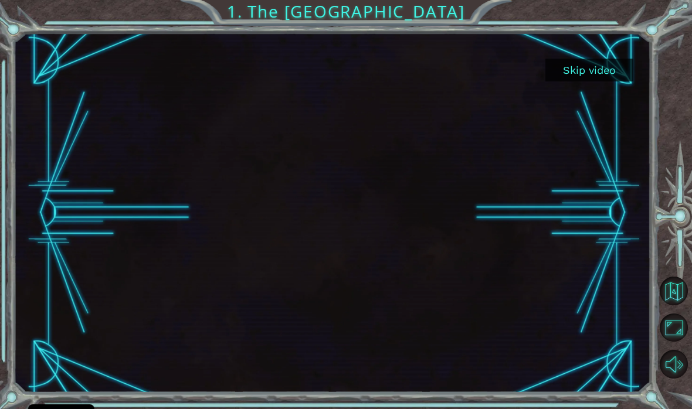
click at [577, 72] on button "Skip video" at bounding box center [589, 70] width 88 height 23
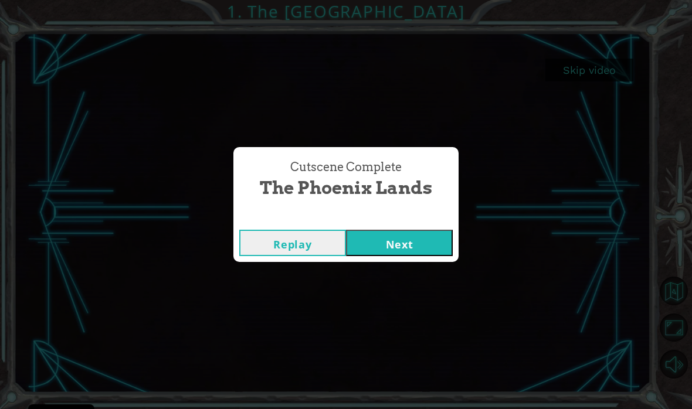
click at [419, 245] on button "Next" at bounding box center [399, 243] width 107 height 26
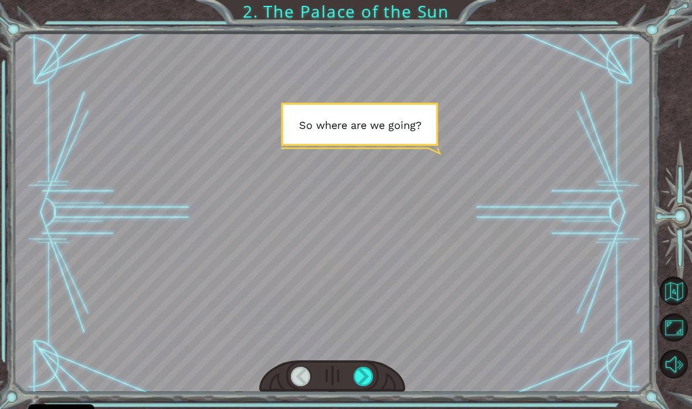
click at [372, 371] on div at bounding box center [364, 376] width 20 height 19
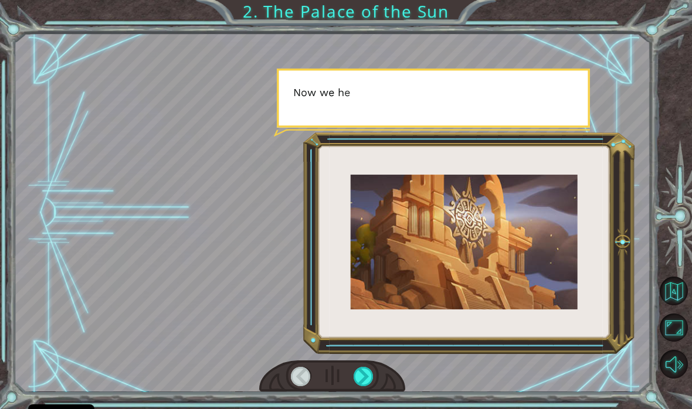
click at [364, 380] on div at bounding box center [364, 376] width 20 height 19
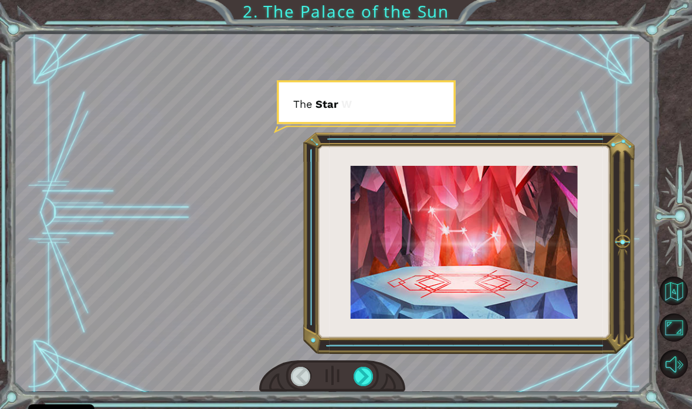
click at [364, 379] on div at bounding box center [364, 376] width 20 height 19
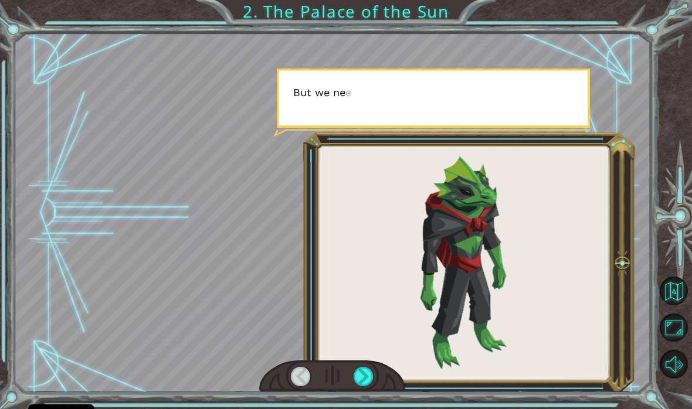
click at [360, 381] on div at bounding box center [364, 376] width 20 height 19
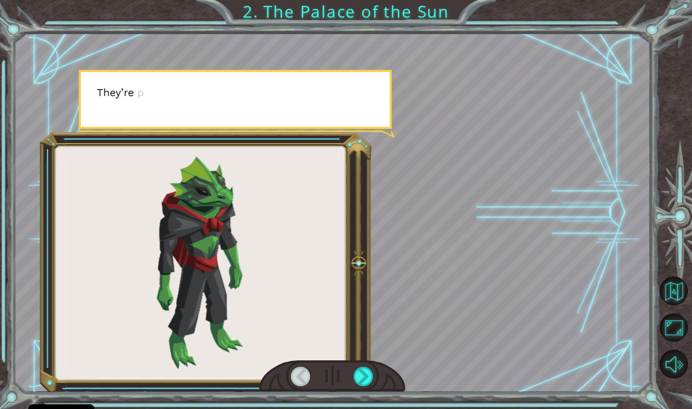
click at [360, 378] on div at bounding box center [364, 376] width 20 height 19
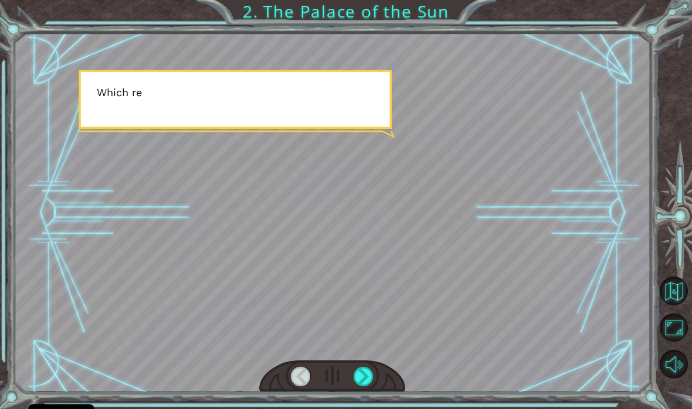
click at [354, 382] on div at bounding box center [364, 376] width 20 height 19
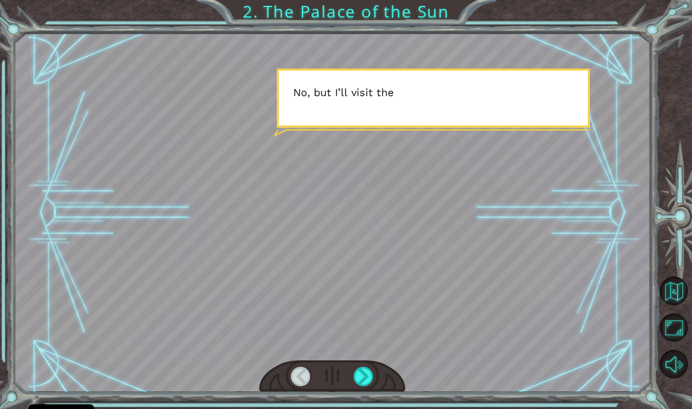
click at [364, 371] on div at bounding box center [364, 376] width 20 height 19
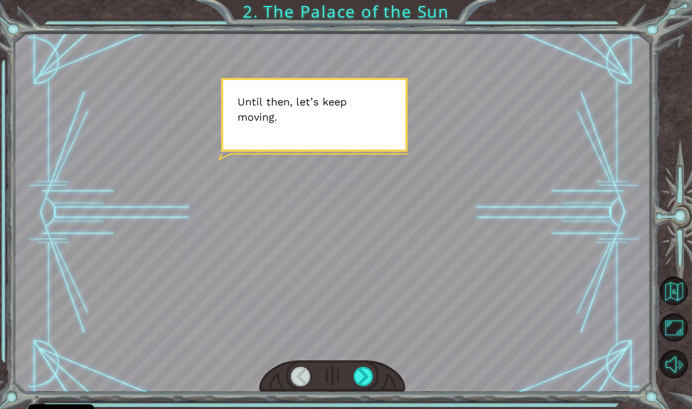
click at [371, 369] on div at bounding box center [364, 376] width 20 height 19
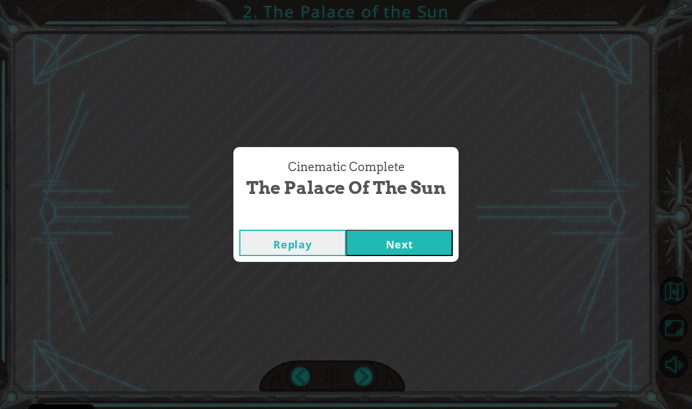
click at [374, 372] on div "Cinematic Complete The Palace of the Sun Replay Next" at bounding box center [346, 204] width 692 height 409
click at [399, 245] on button "Next" at bounding box center [399, 243] width 107 height 26
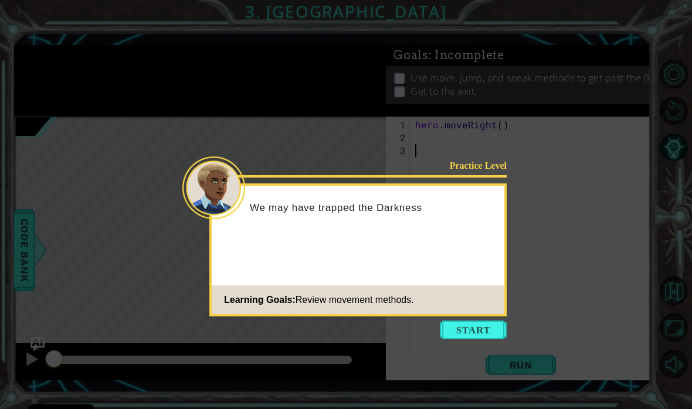
click at [471, 335] on button "Start" at bounding box center [473, 330] width 67 height 19
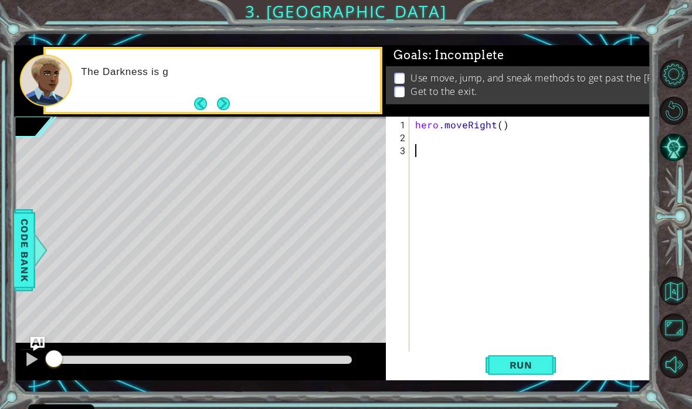
click at [224, 103] on button "Next" at bounding box center [223, 104] width 16 height 16
